Goal: Find specific page/section: Find specific page/section

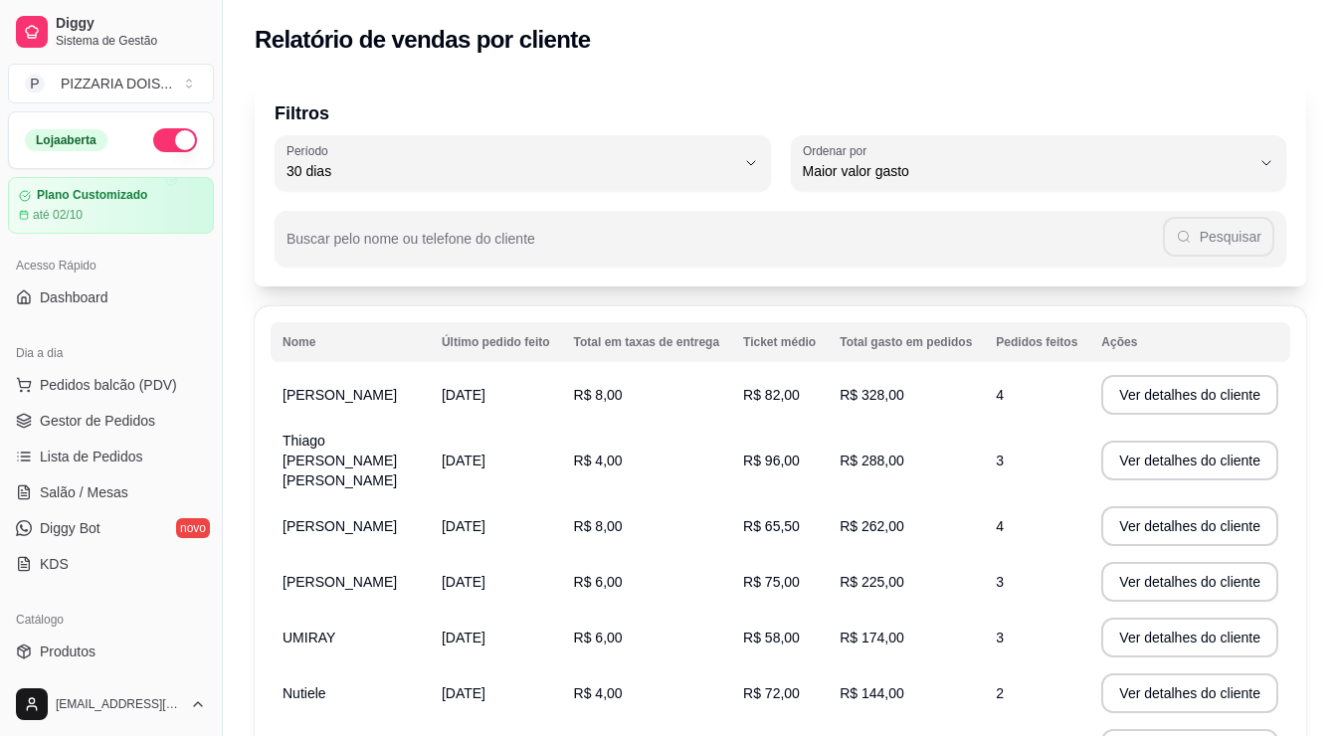
select select "30"
select select "HIGHEST_TOTAL_SPENT_WITH_ORDERS"
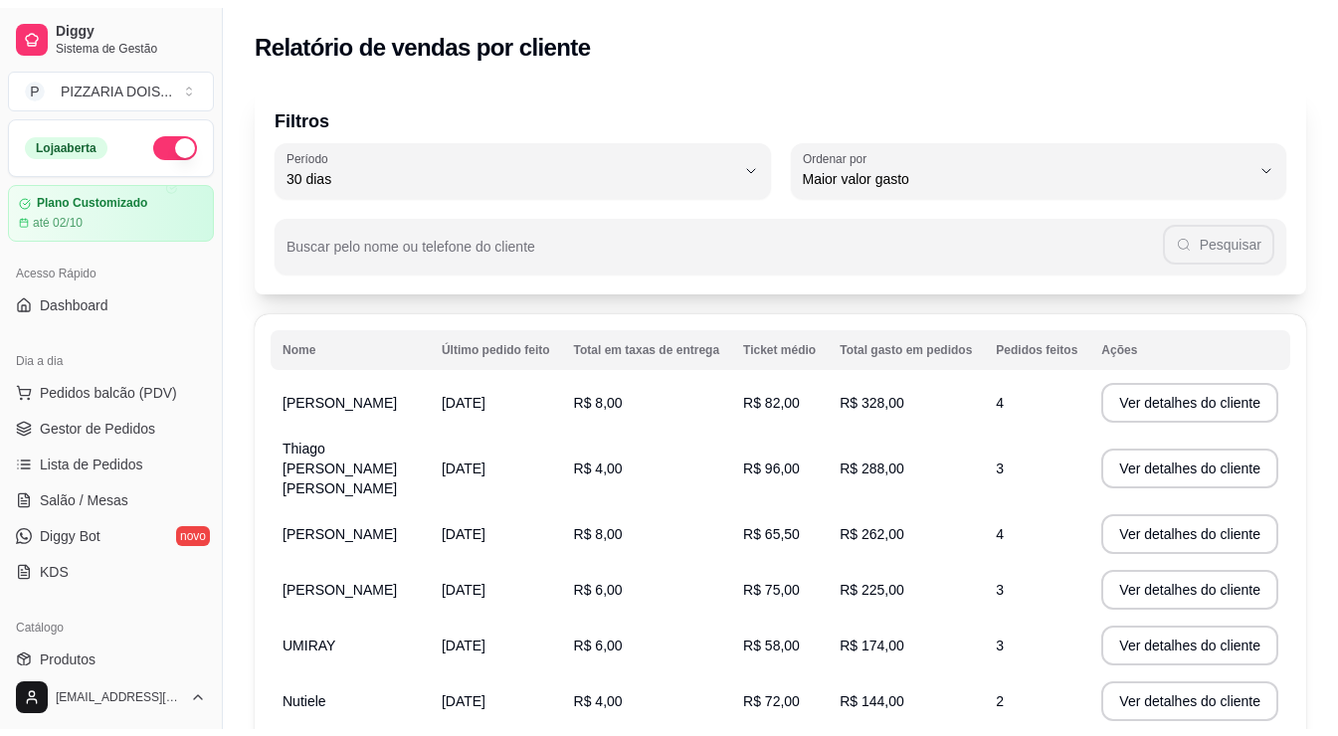
scroll to position [497, 0]
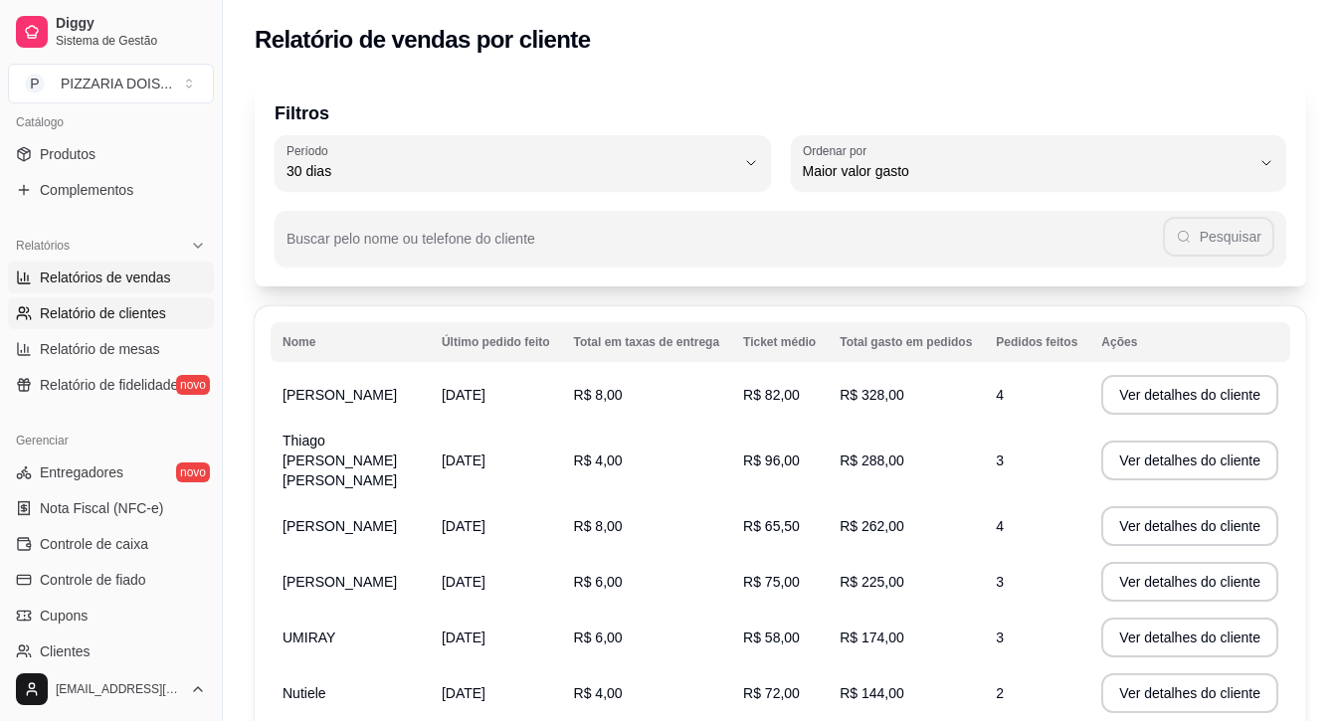
click at [124, 287] on span "Relatórios de vendas" at bounding box center [105, 278] width 131 height 20
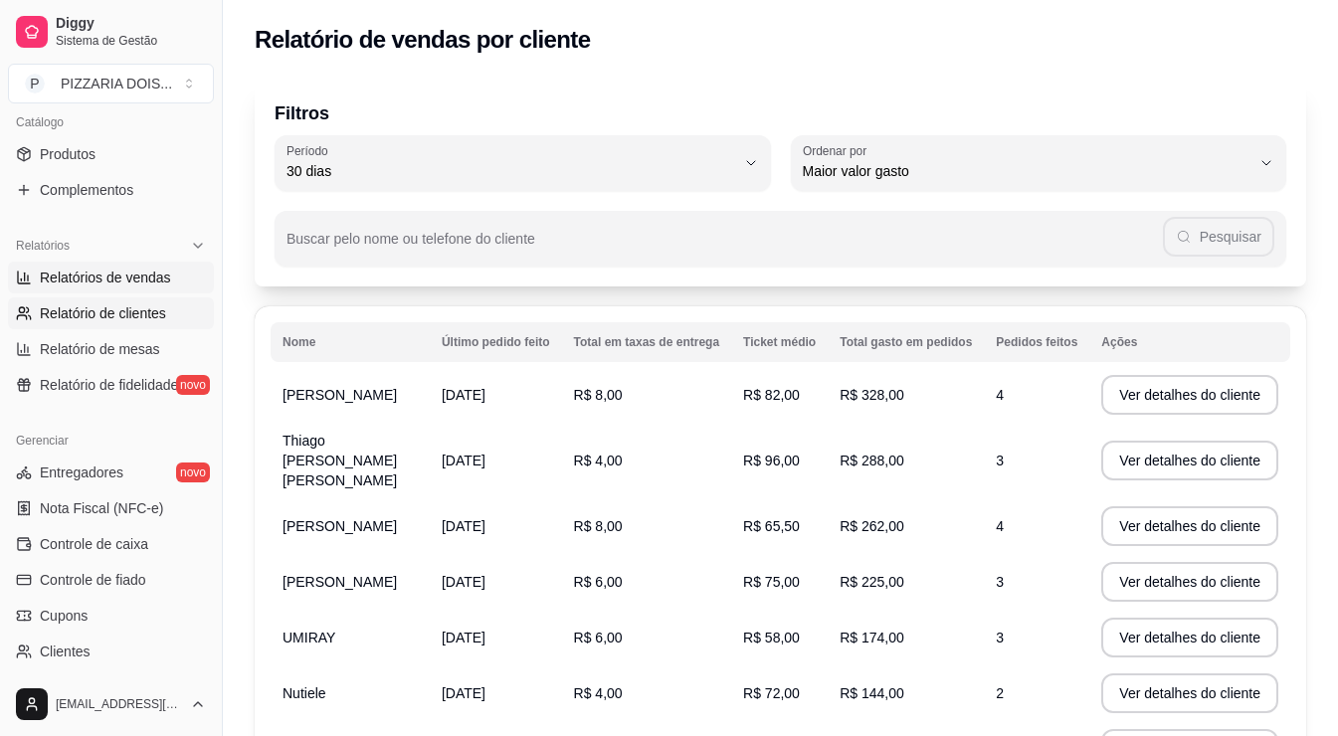
select select "ALL"
select select "0"
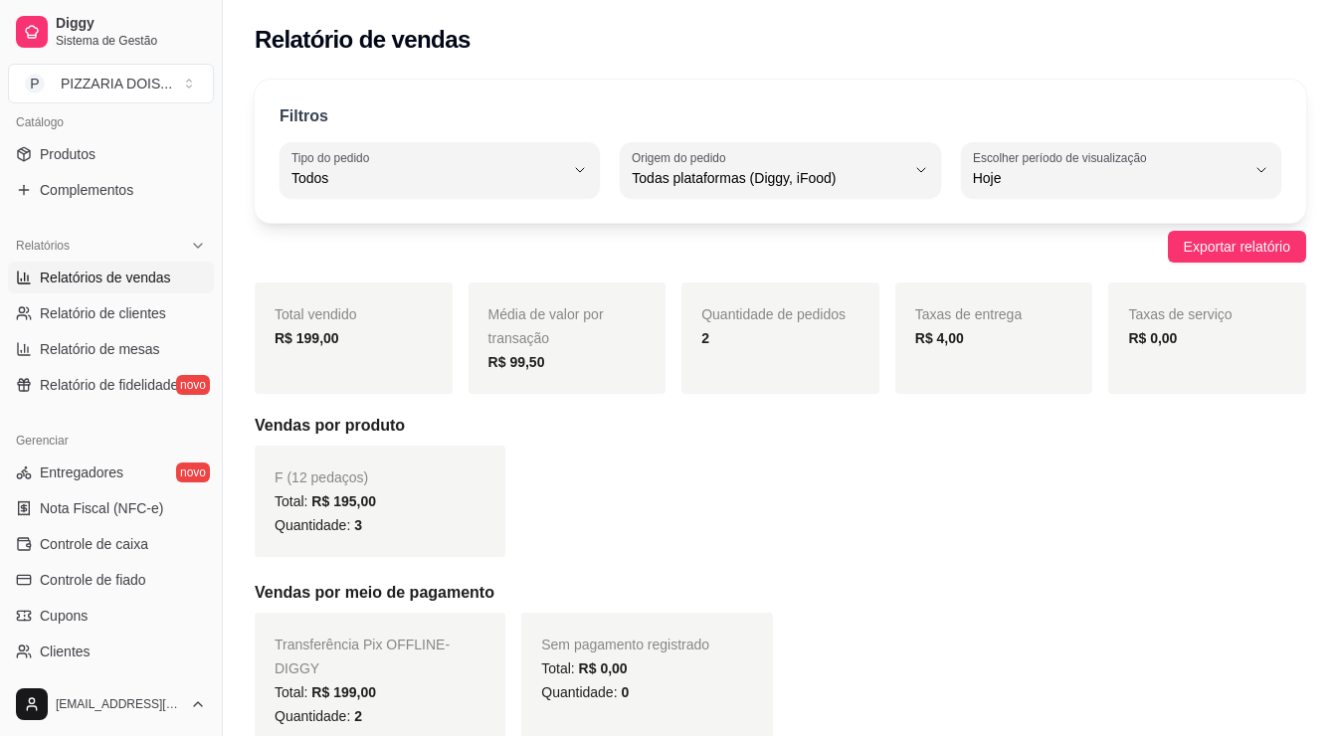
click at [171, 287] on span "Relatórios de vendas" at bounding box center [105, 278] width 131 height 20
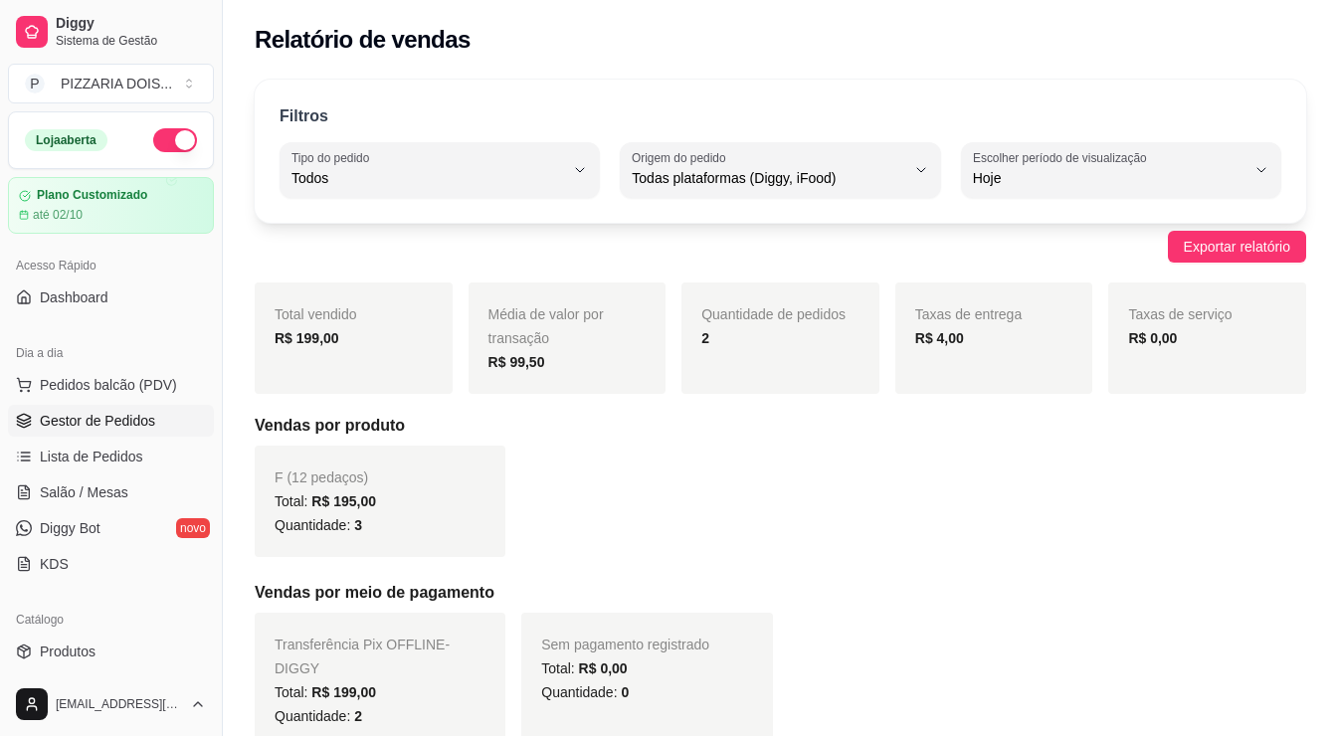
click at [138, 431] on span "Gestor de Pedidos" at bounding box center [97, 421] width 115 height 20
